Goal: Task Accomplishment & Management: Complete application form

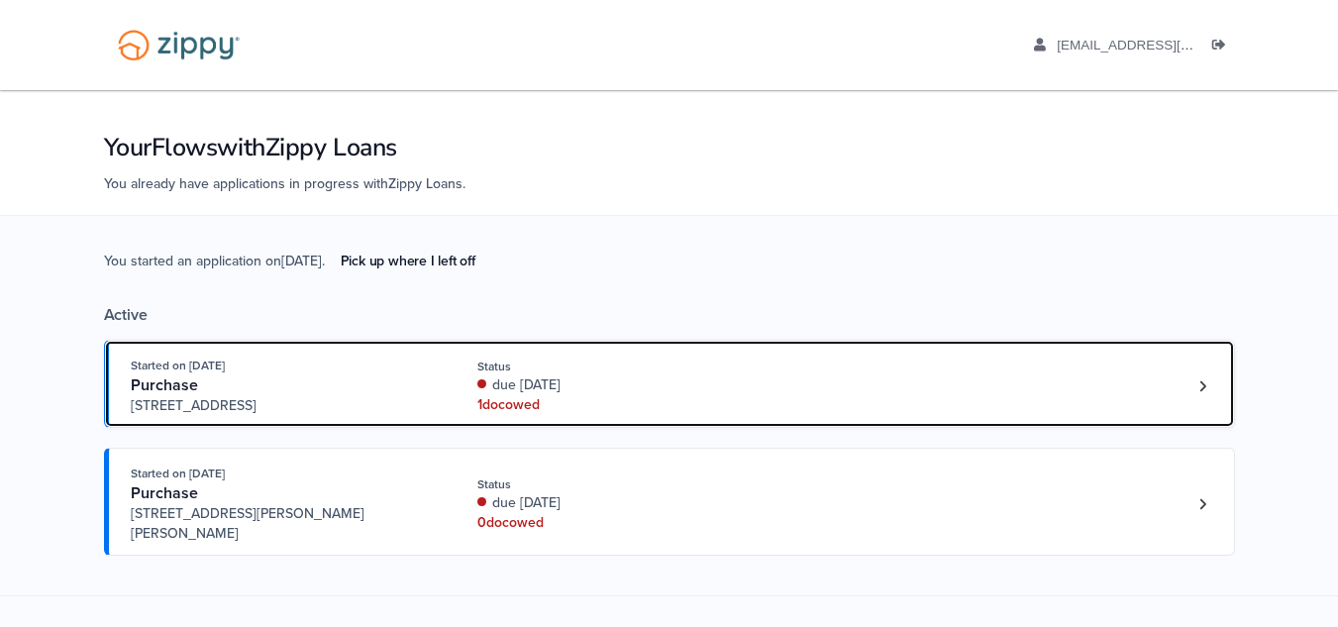
click at [482, 389] on div "due [DATE]" at bounding box center [609, 385] width 264 height 20
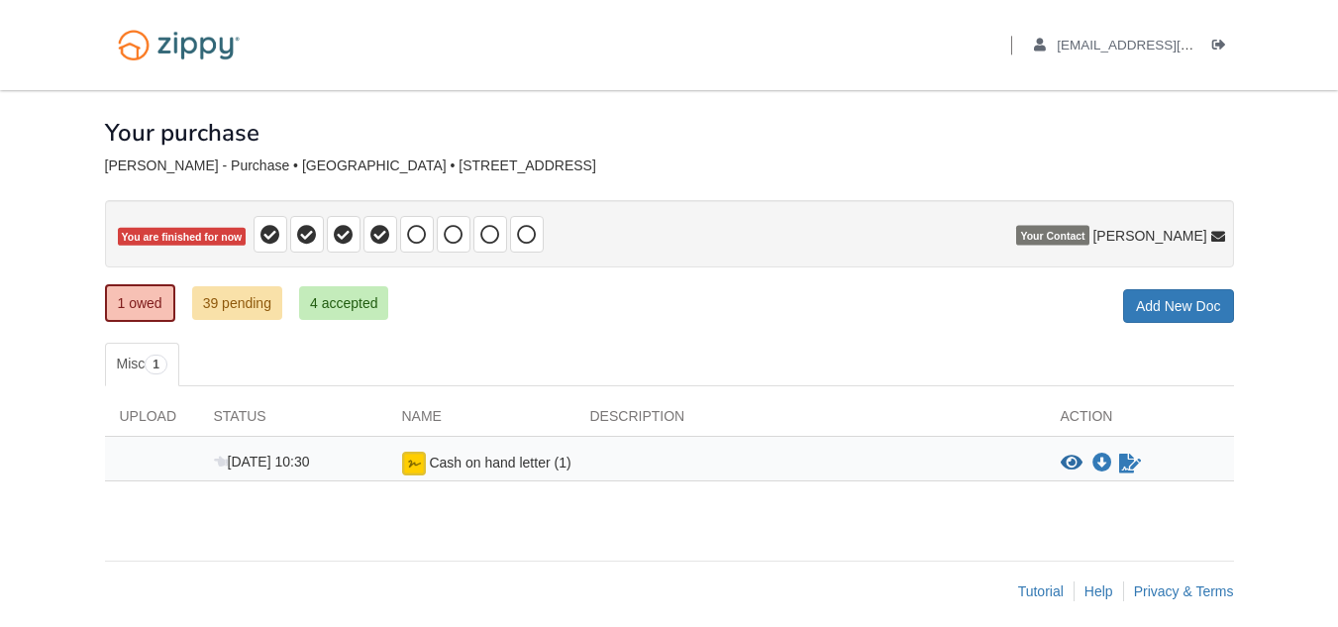
click at [572, 457] on div "Cash on hand letter (1)" at bounding box center [481, 464] width 188 height 24
click at [1132, 454] on icon "Sign Form" at bounding box center [1130, 464] width 22 height 20
click at [1071, 470] on icon "View Cash on hand letter (1)" at bounding box center [1072, 464] width 22 height 20
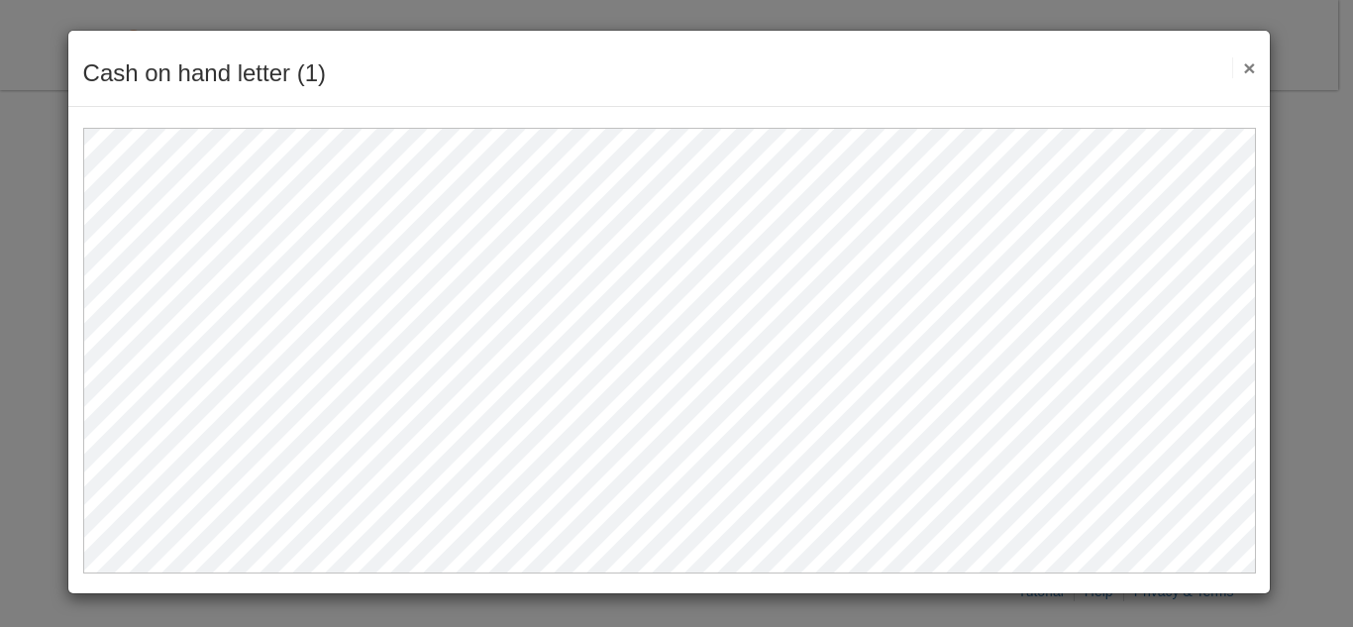
click at [1248, 72] on button "×" at bounding box center [1243, 67] width 23 height 21
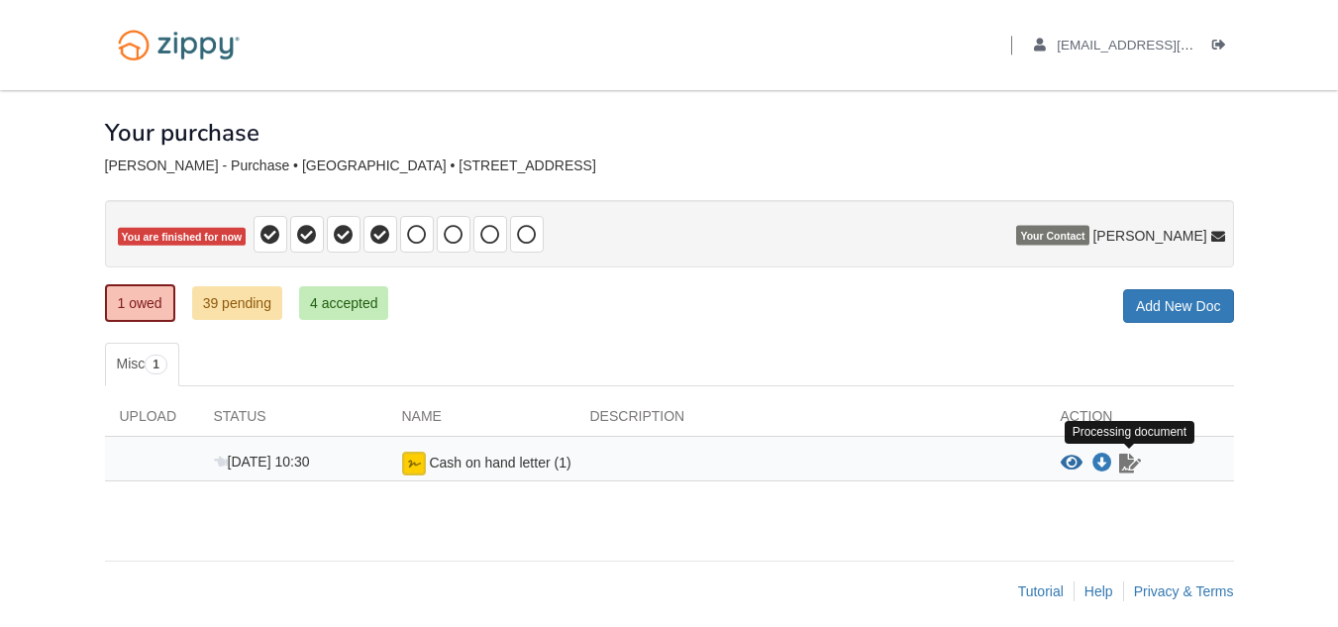
click at [1129, 468] on icon "Waiting for your co-borrower to e-sign" at bounding box center [1130, 464] width 22 height 20
